Goal: Transaction & Acquisition: Purchase product/service

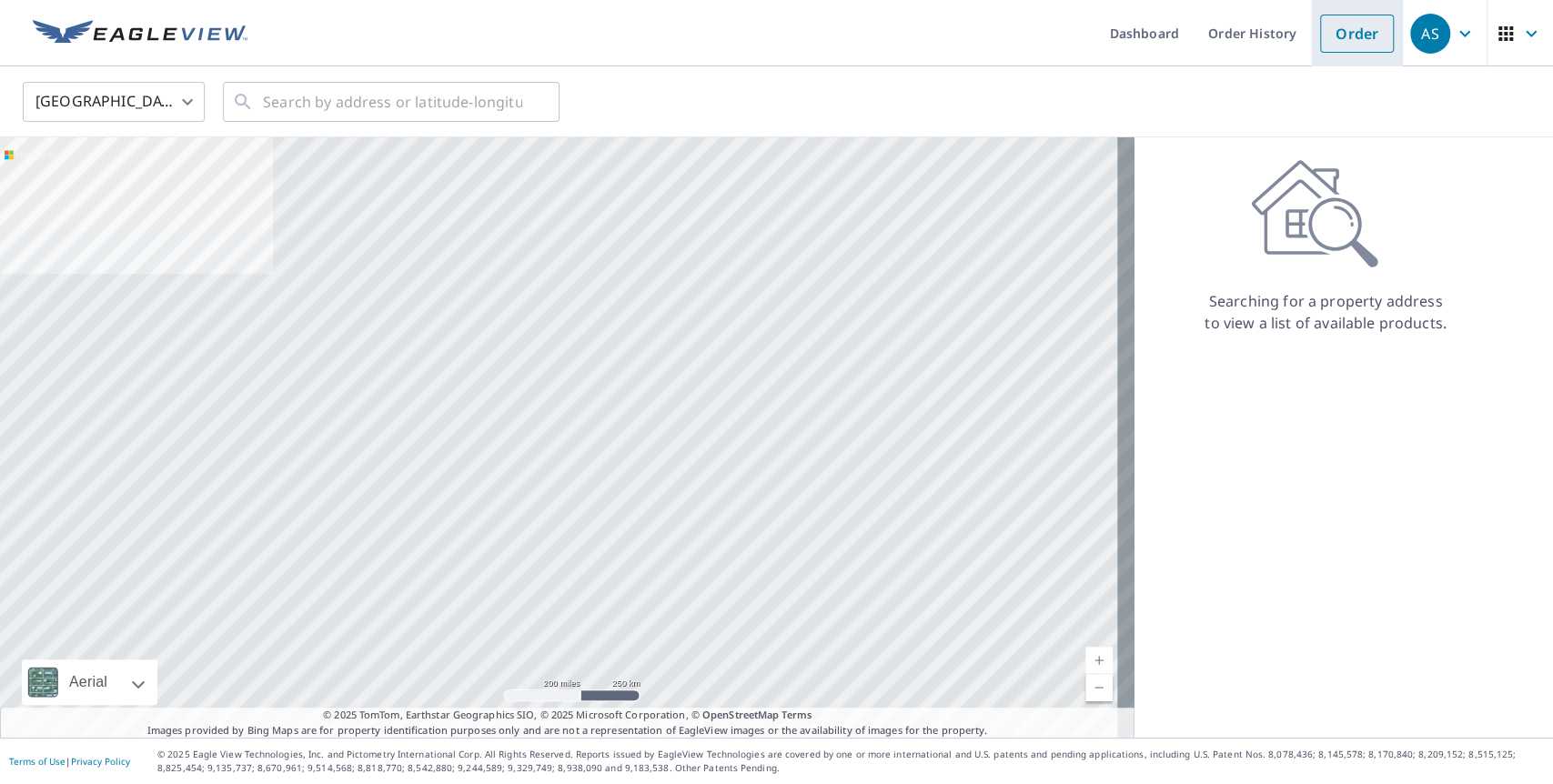
click at [1344, 27] on link "Order" at bounding box center [1357, 34] width 74 height 38
click at [429, 98] on input "text" at bounding box center [393, 101] width 259 height 51
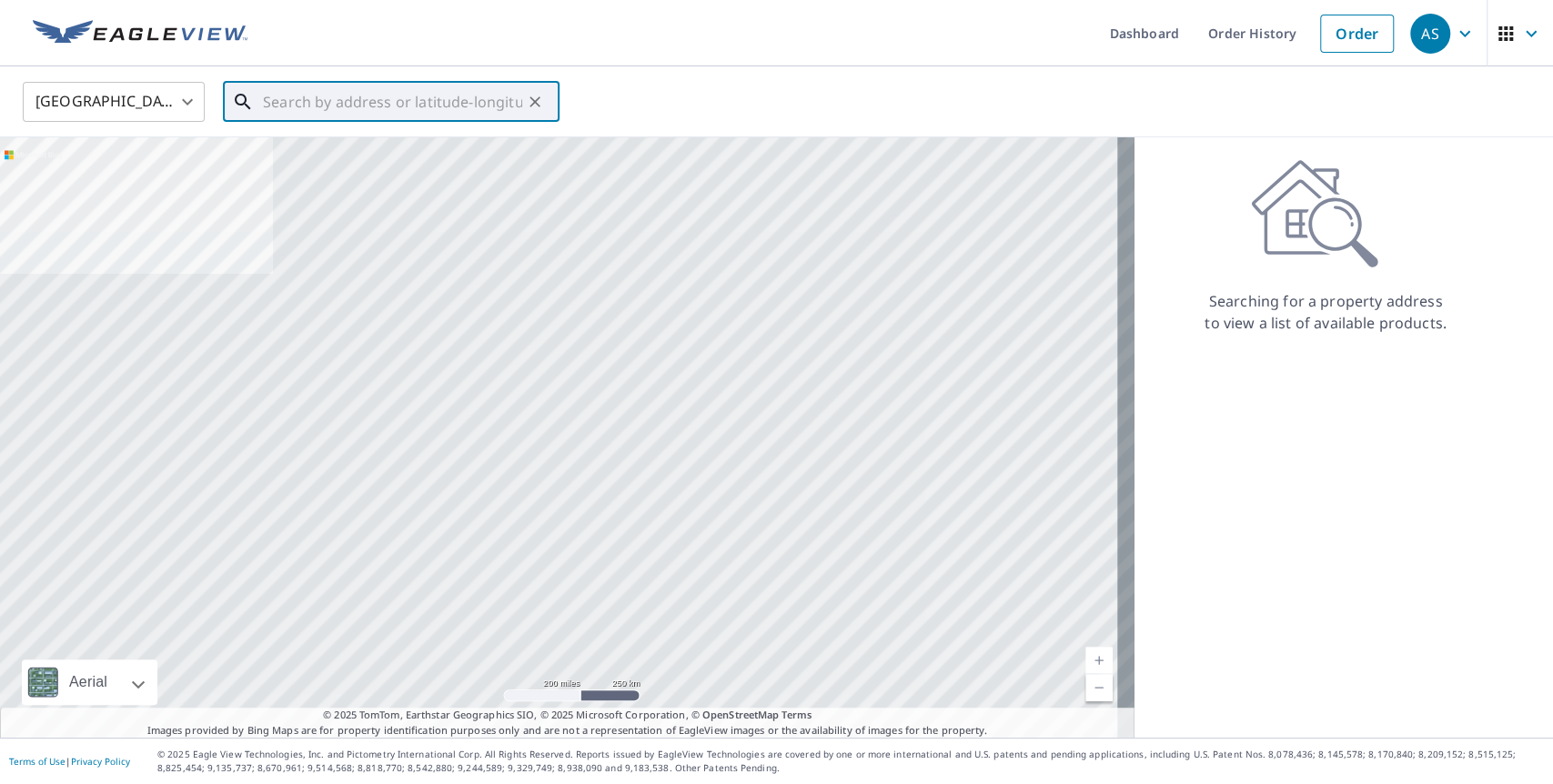
paste input "[STREET_ADDRESS]"
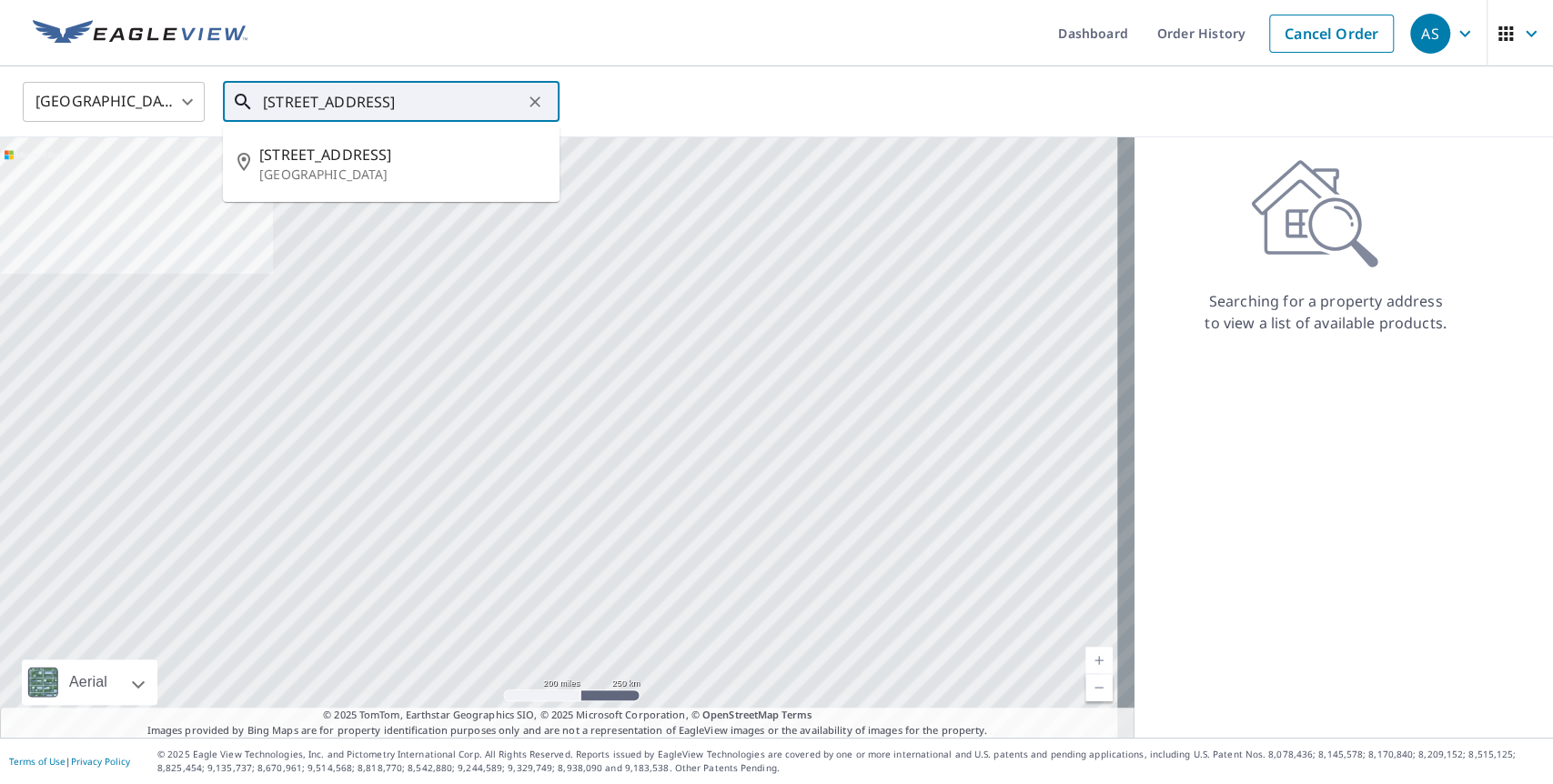
type input "[STREET_ADDRESS]"
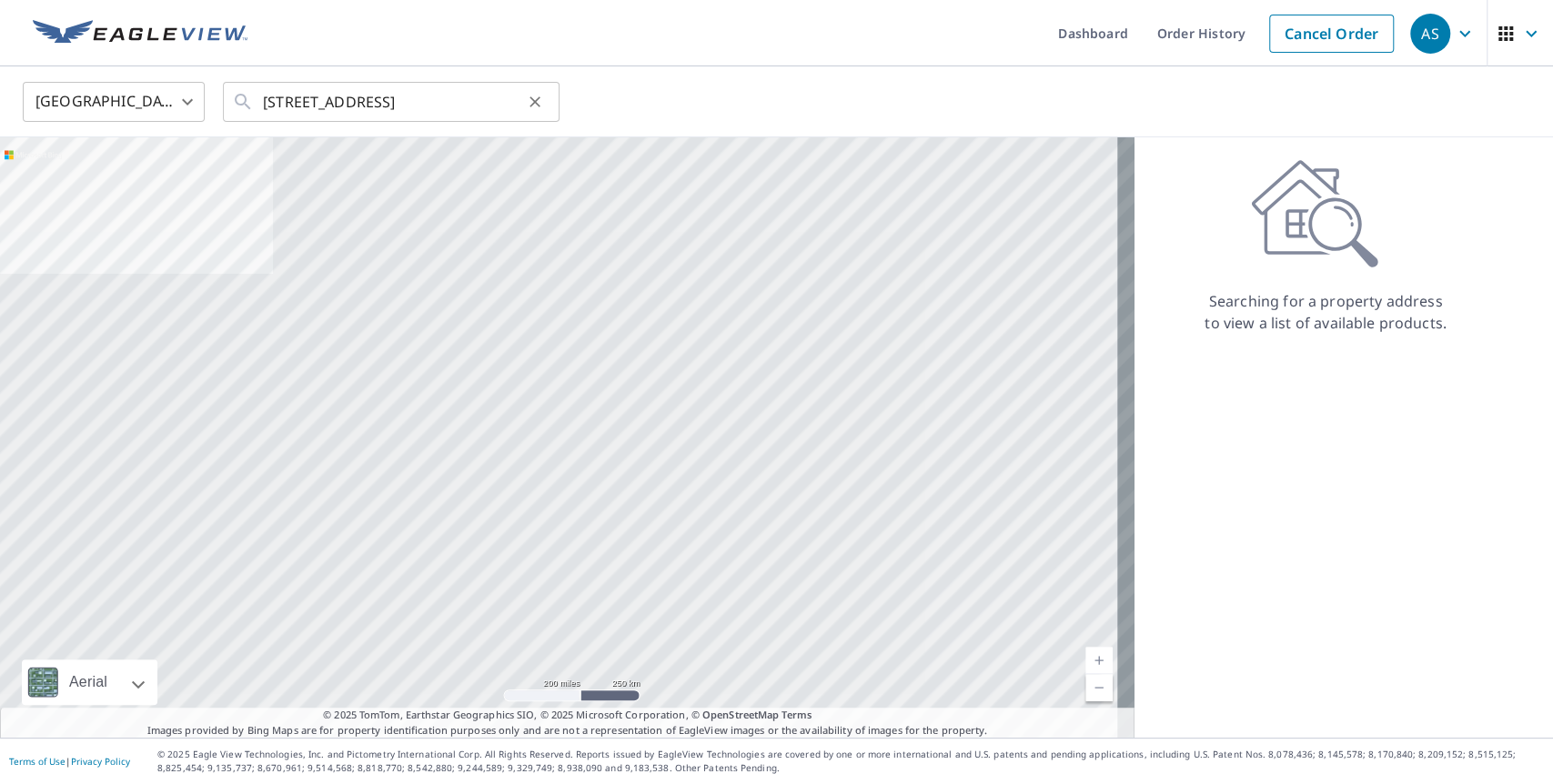
scroll to position [0, 0]
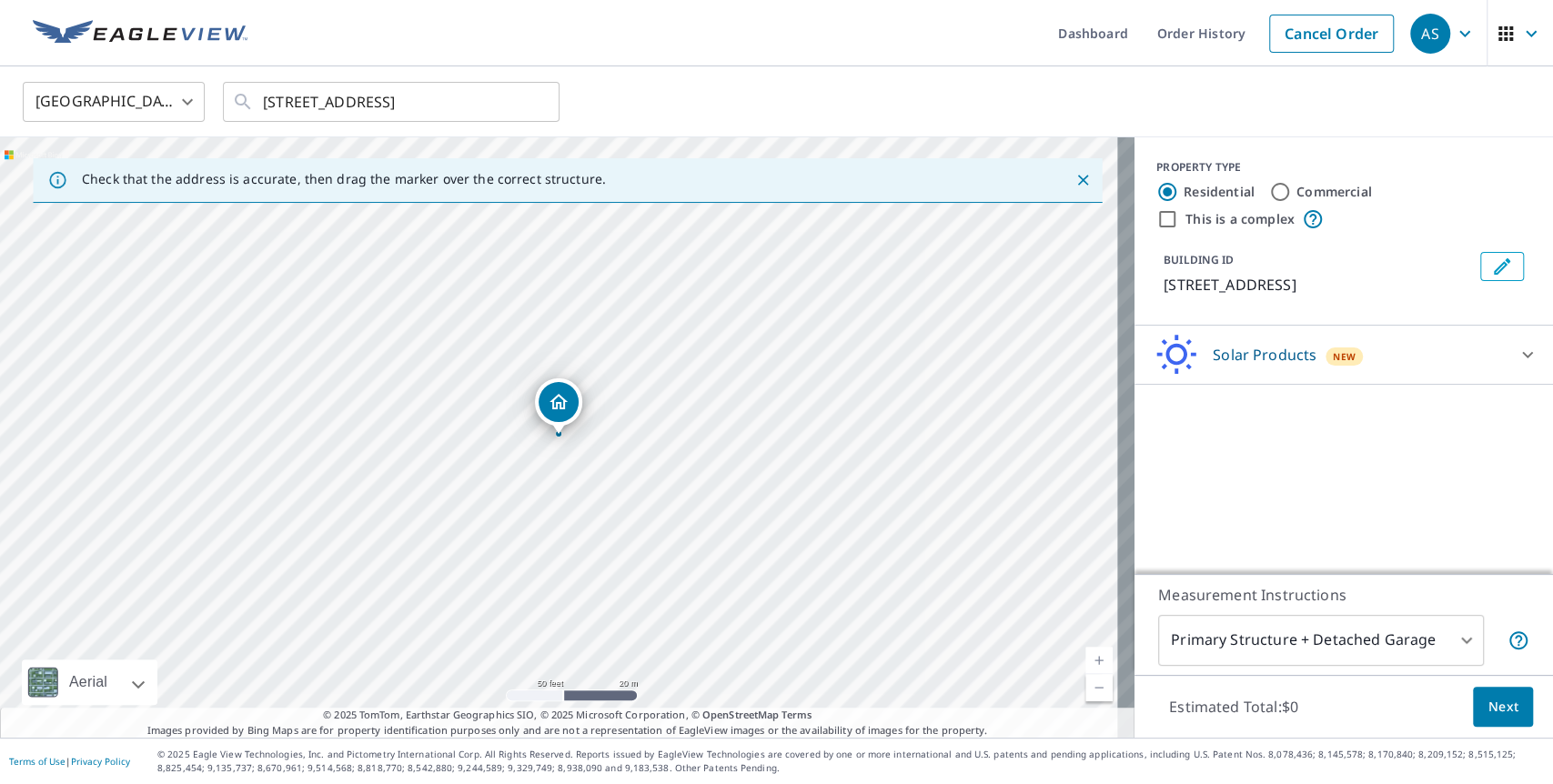
click at [1470, 342] on div "Solar Products New" at bounding box center [1327, 355] width 357 height 43
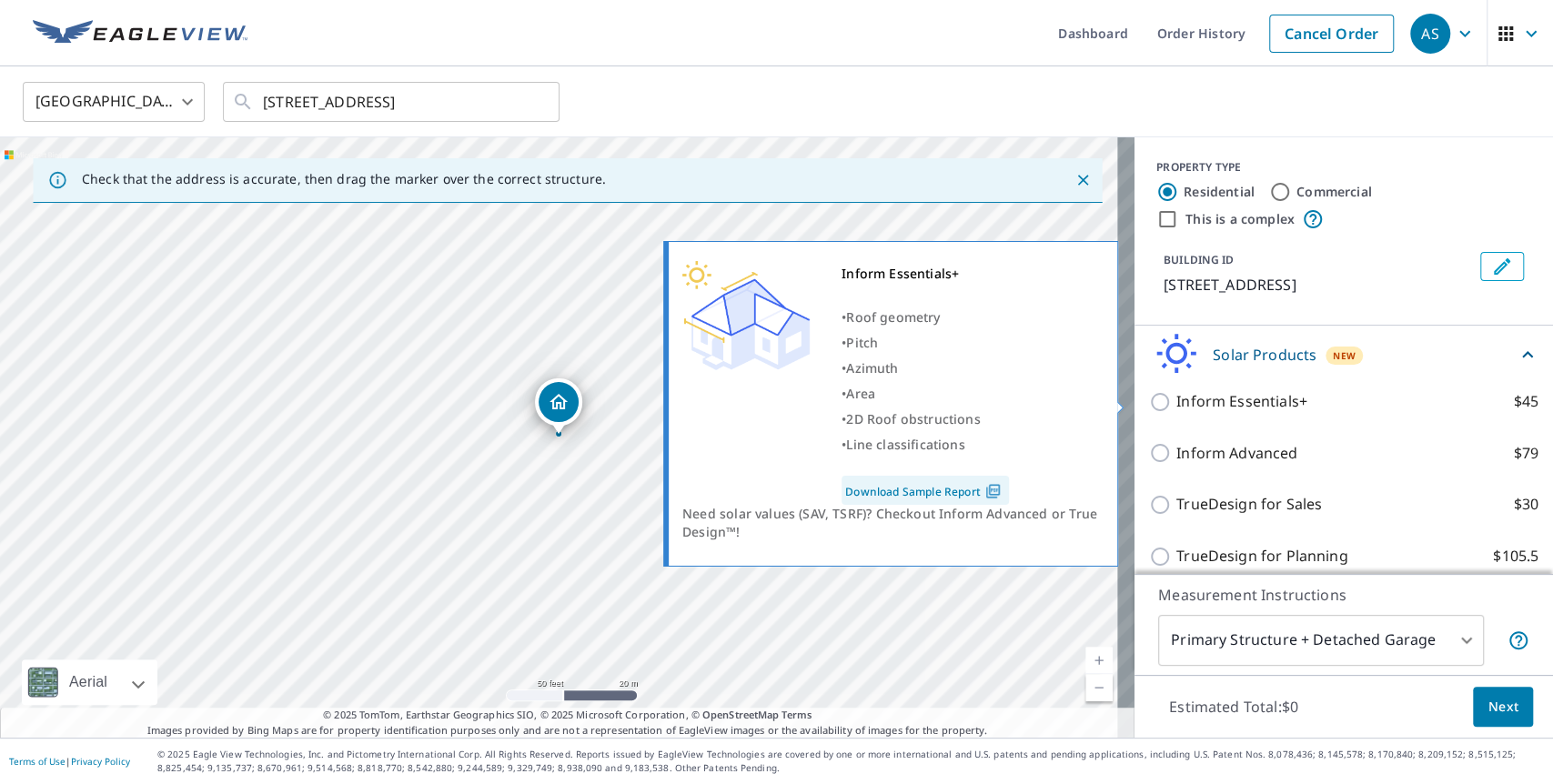
click at [1150, 405] on input "Inform Essentials+ $45" at bounding box center [1162, 402] width 27 height 22
checkbox input "true"
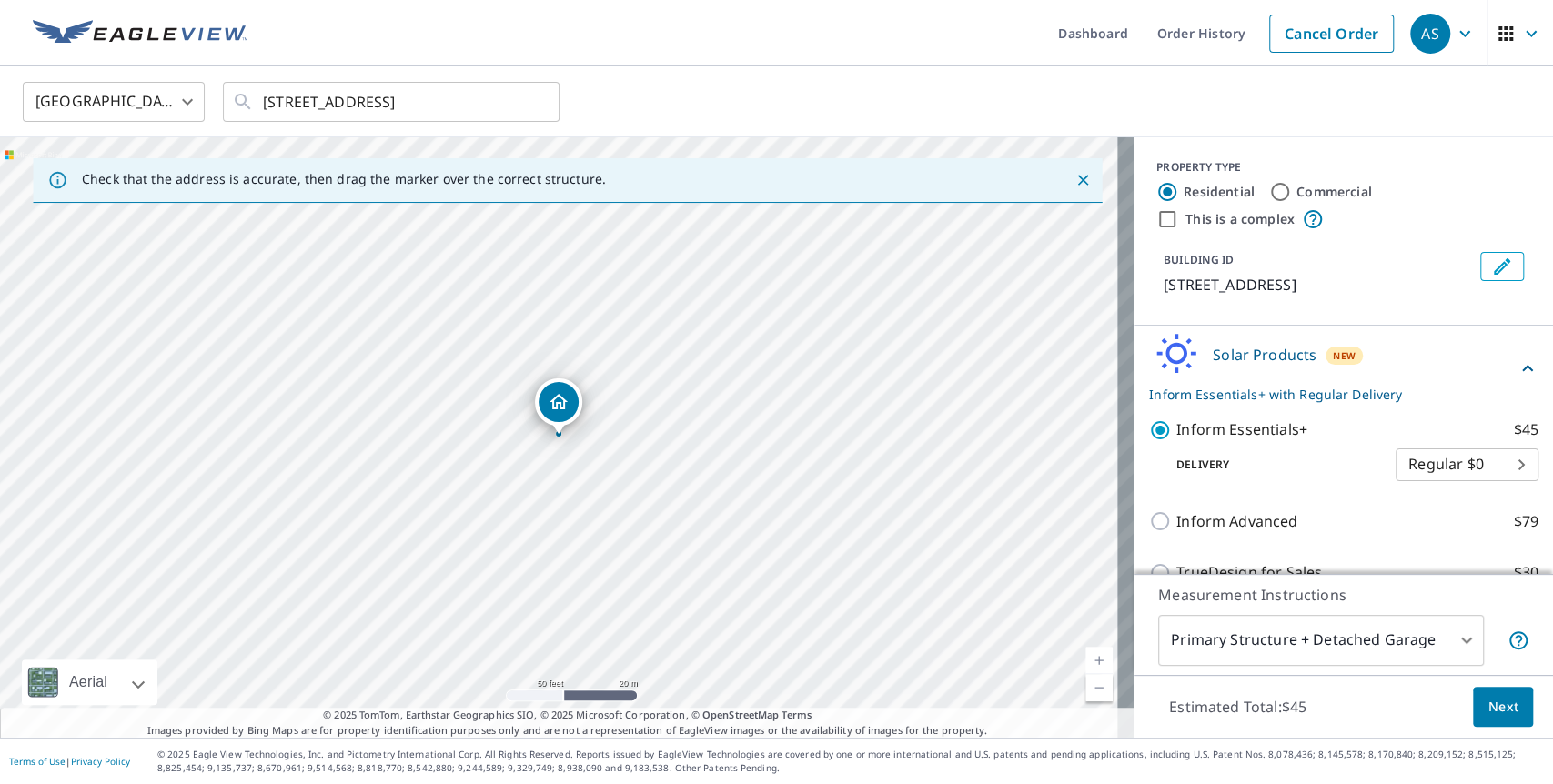
click at [1515, 706] on button "Next" at bounding box center [1503, 706] width 60 height 41
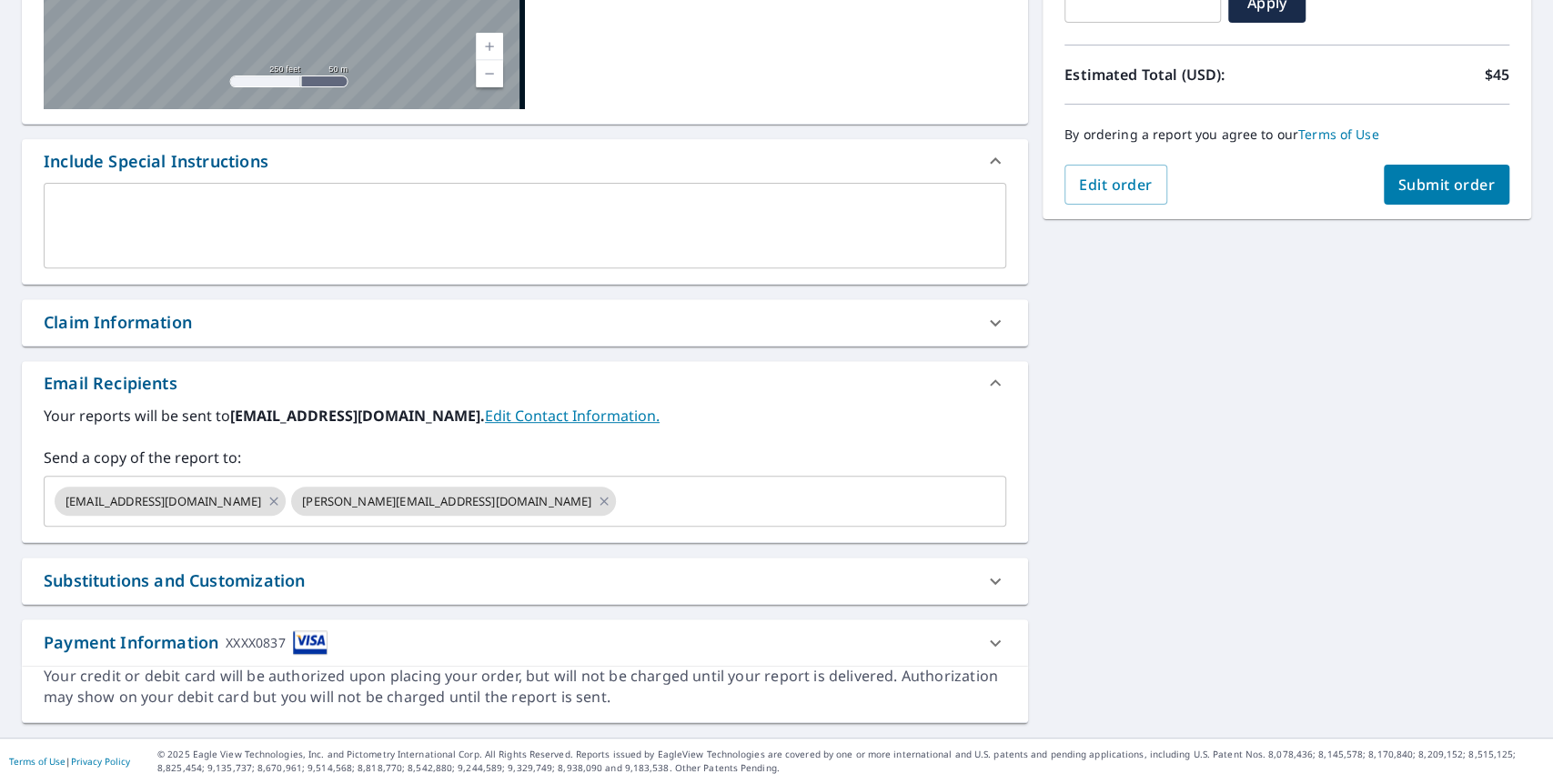
scroll to position [360, 0]
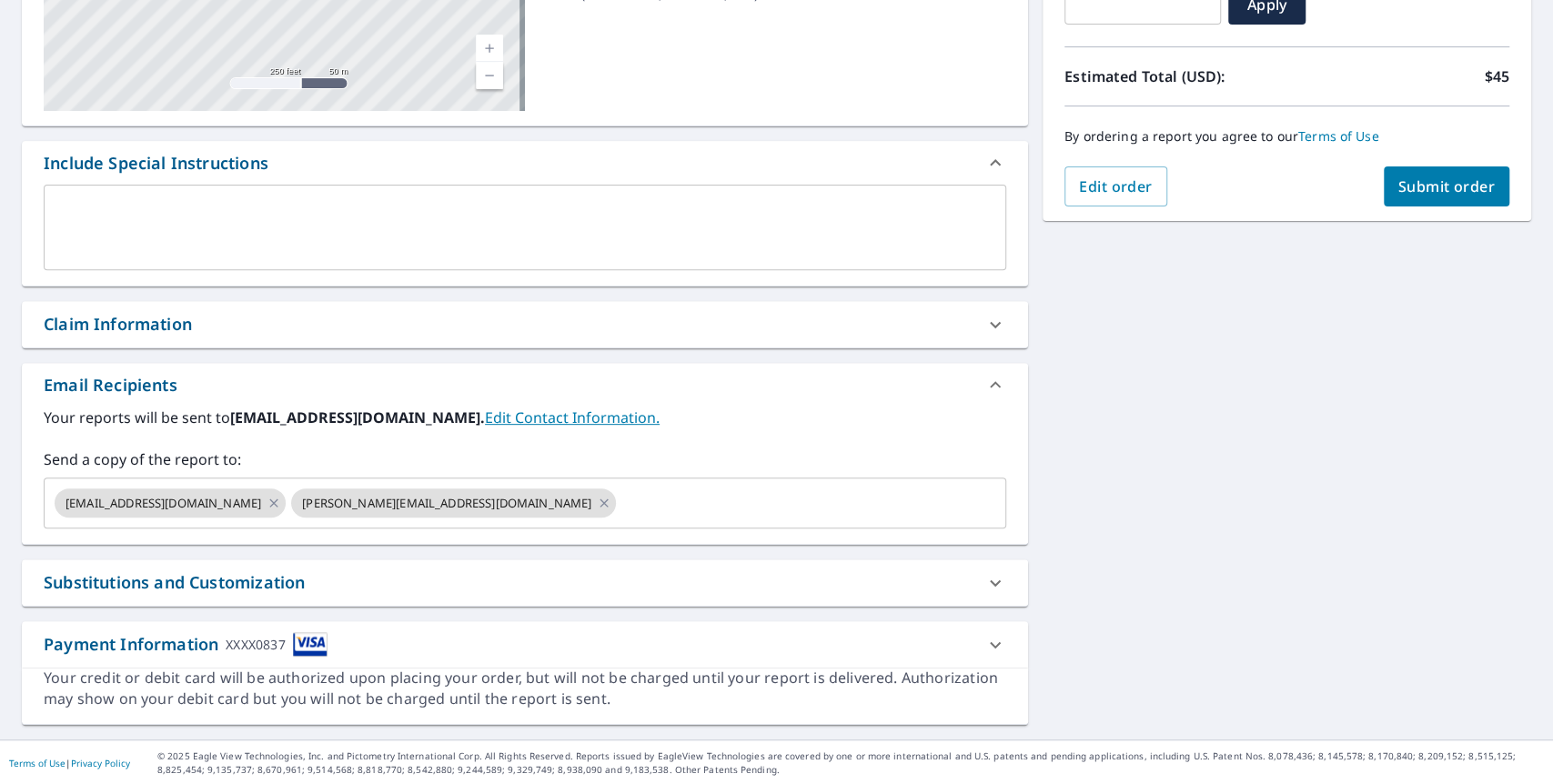
click at [1412, 199] on button "Submit order" at bounding box center [1447, 186] width 126 height 40
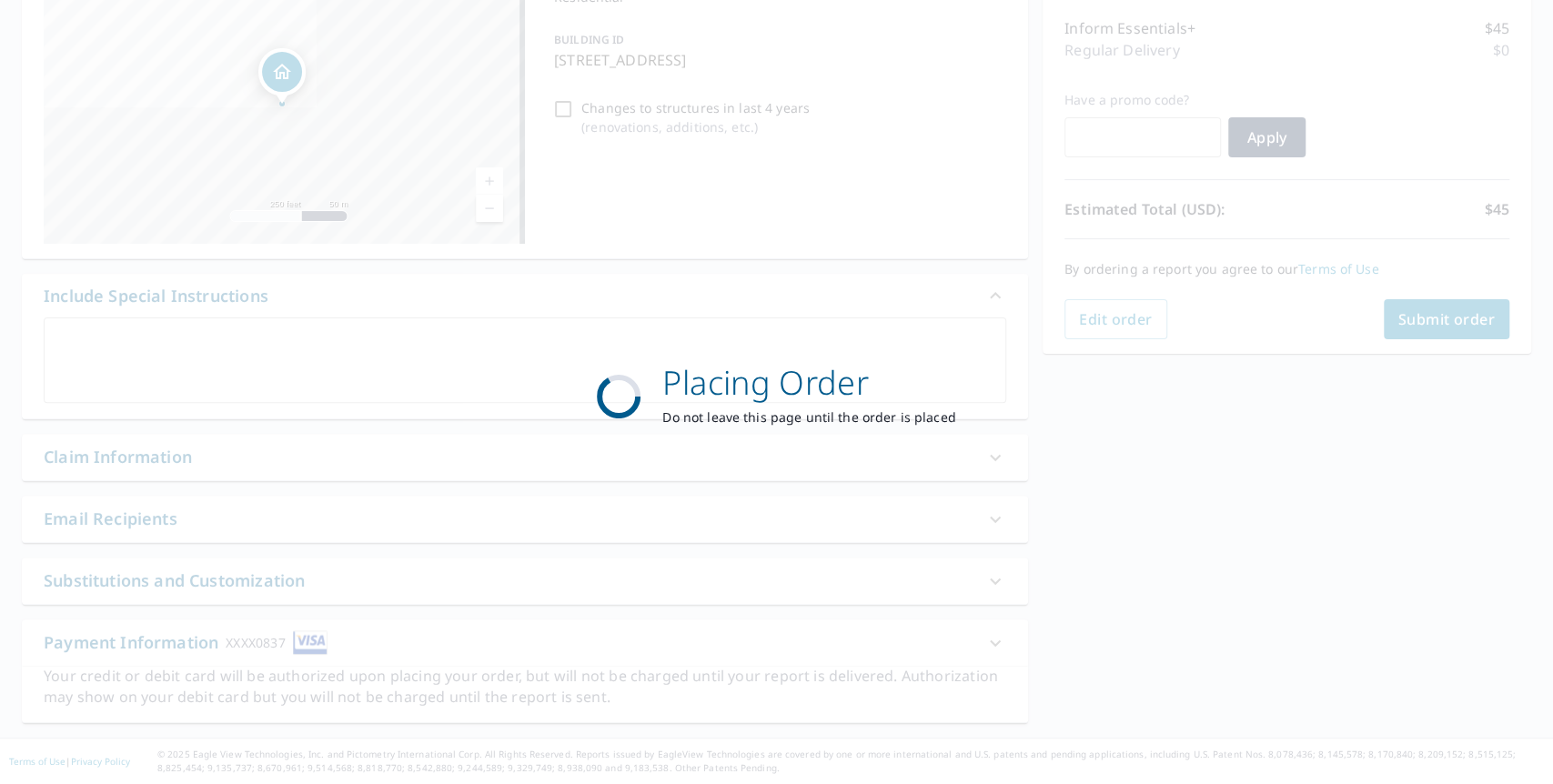
scroll to position [226, 0]
